Goal: Task Accomplishment & Management: Use online tool/utility

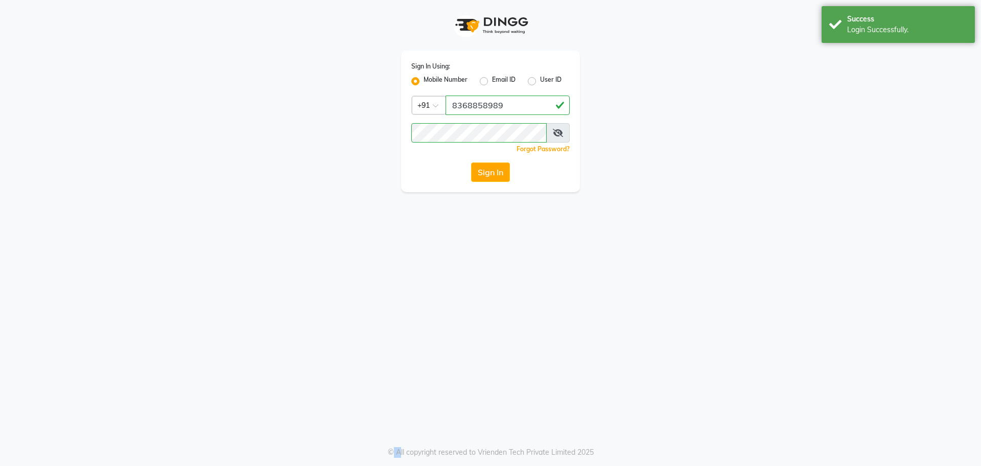
select select "service"
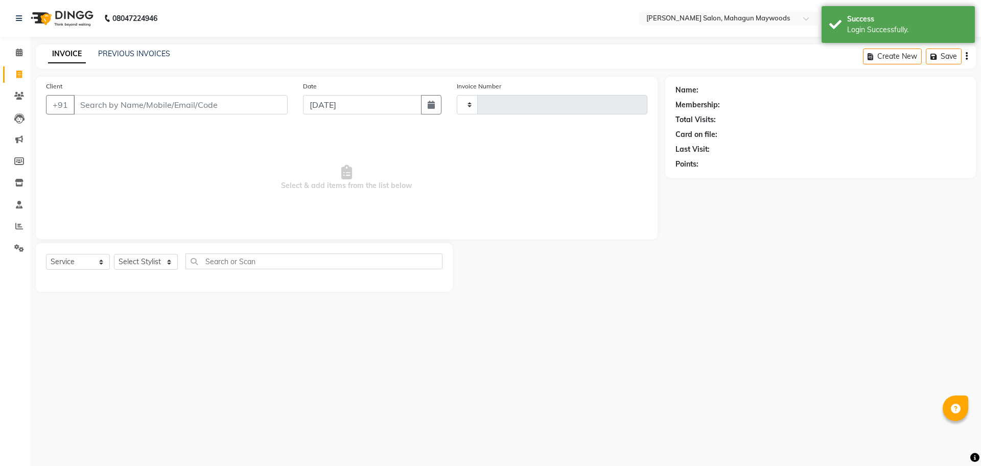
select select "en"
click at [212, 100] on input "Client" at bounding box center [181, 104] width 214 height 19
type input "2727"
select select "6425"
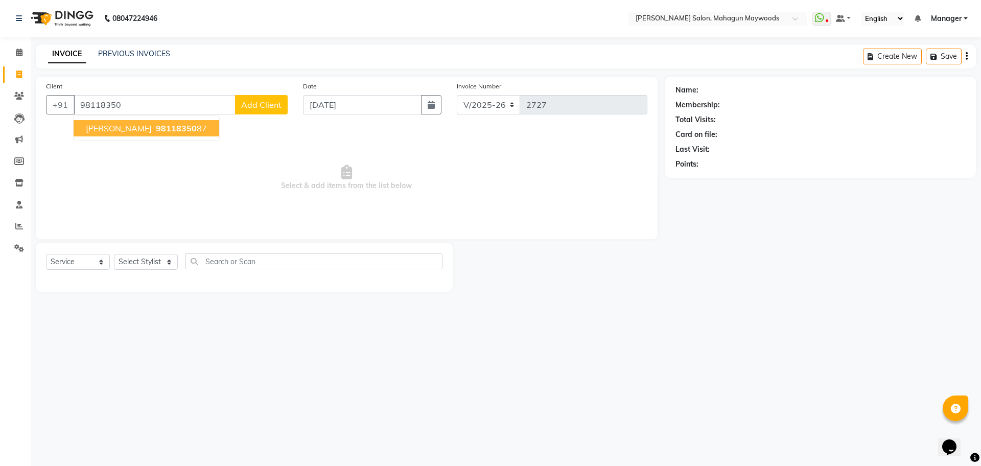
click at [109, 131] on span "[PERSON_NAME]" at bounding box center [119, 128] width 66 height 10
type input "9811835087"
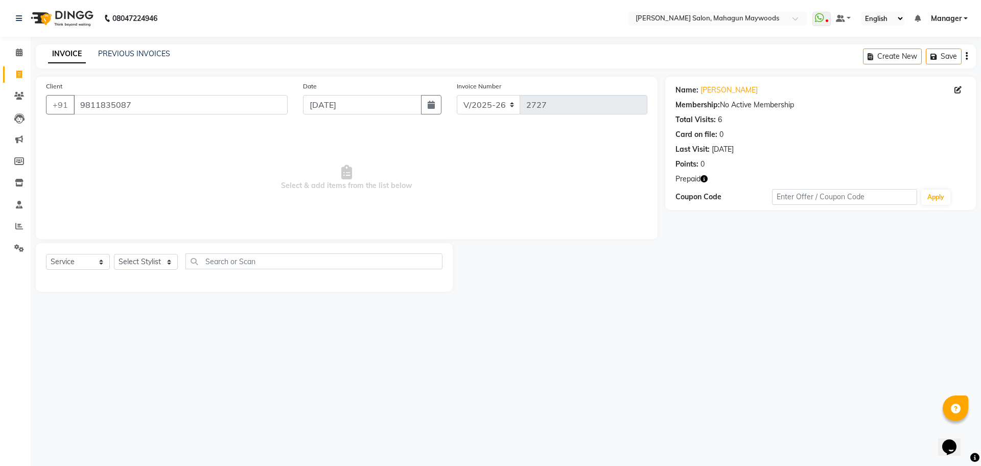
click at [704, 180] on icon "button" at bounding box center [704, 178] width 7 height 7
